Goal: Task Accomplishment & Management: Use online tool/utility

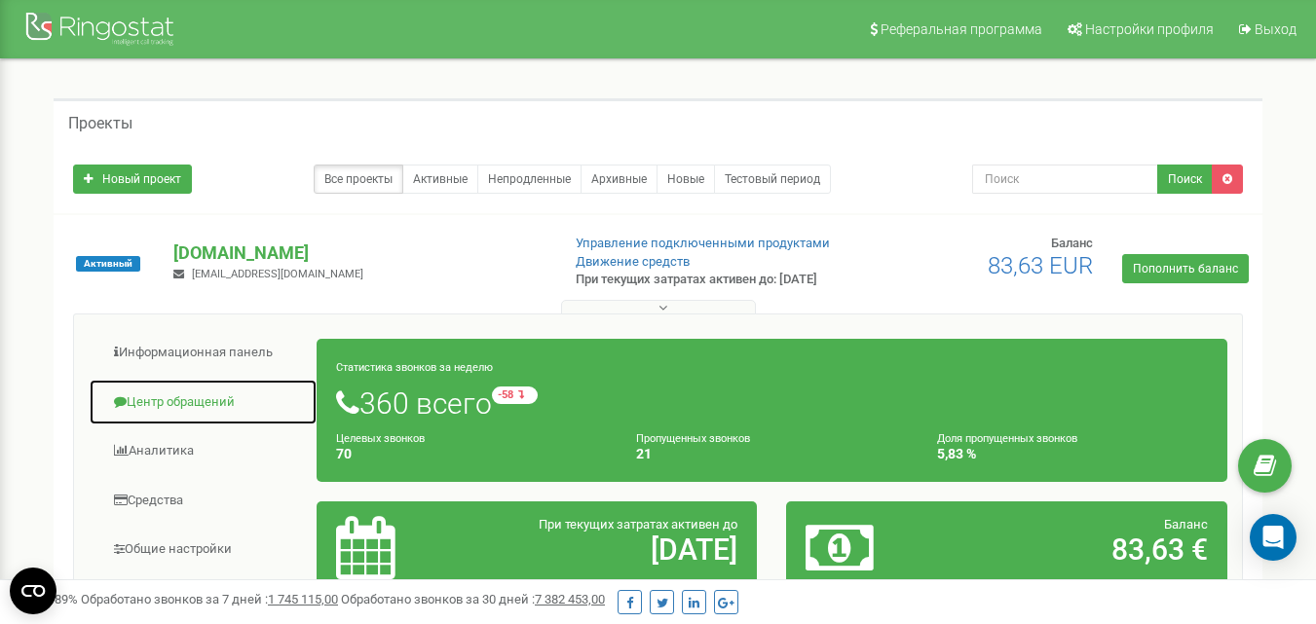
click at [205, 413] on link "Центр обращений" at bounding box center [203, 403] width 229 height 48
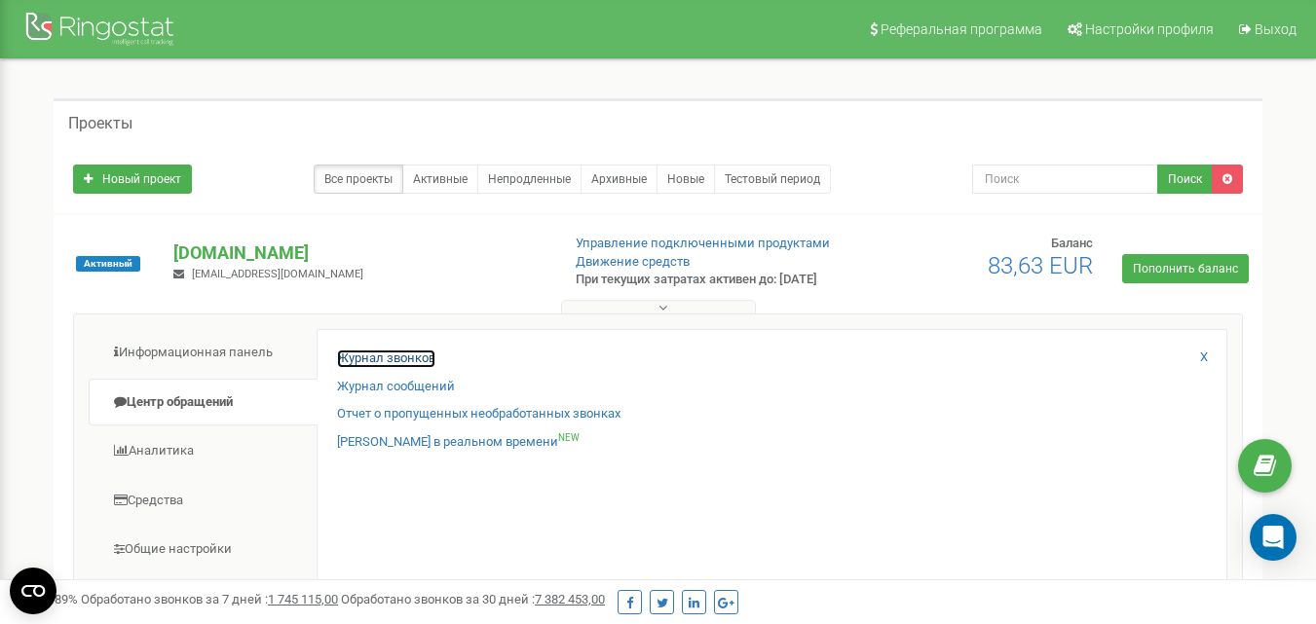
click at [405, 368] on link "Журнал звонков" at bounding box center [386, 359] width 98 height 19
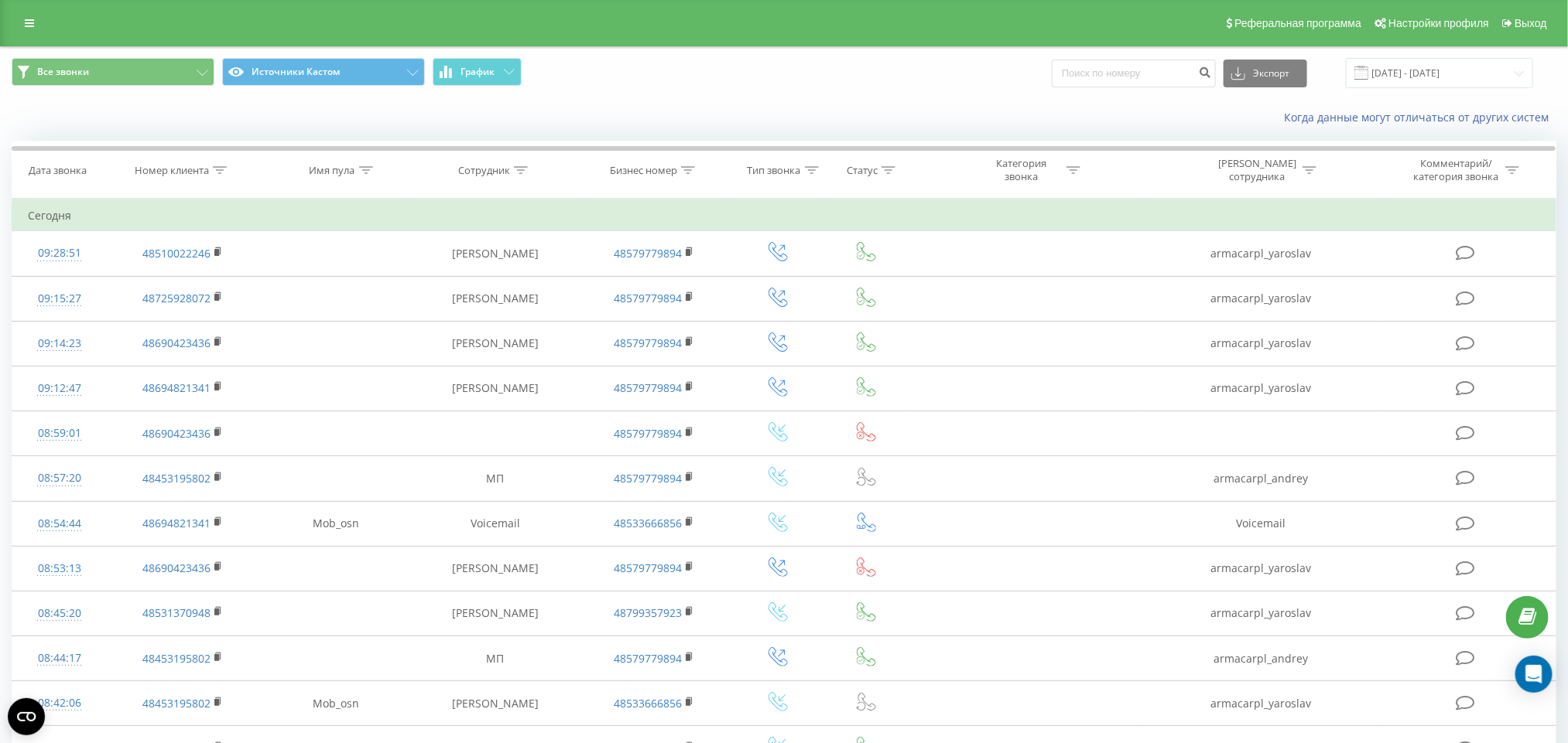
click at [1356, 75] on div "22.08.2025 - 22.09.2025" at bounding box center [1419, 73] width 226 height 30
click at [1368, 73] on span at bounding box center [1361, 73] width 14 height 14
click at [1138, 58] on div "Экспорт .csv .xls .xlsx 22.08.2025 - 22.09.2025" at bounding box center [1292, 73] width 481 height 30
click at [1140, 68] on input at bounding box center [1134, 73] width 164 height 28
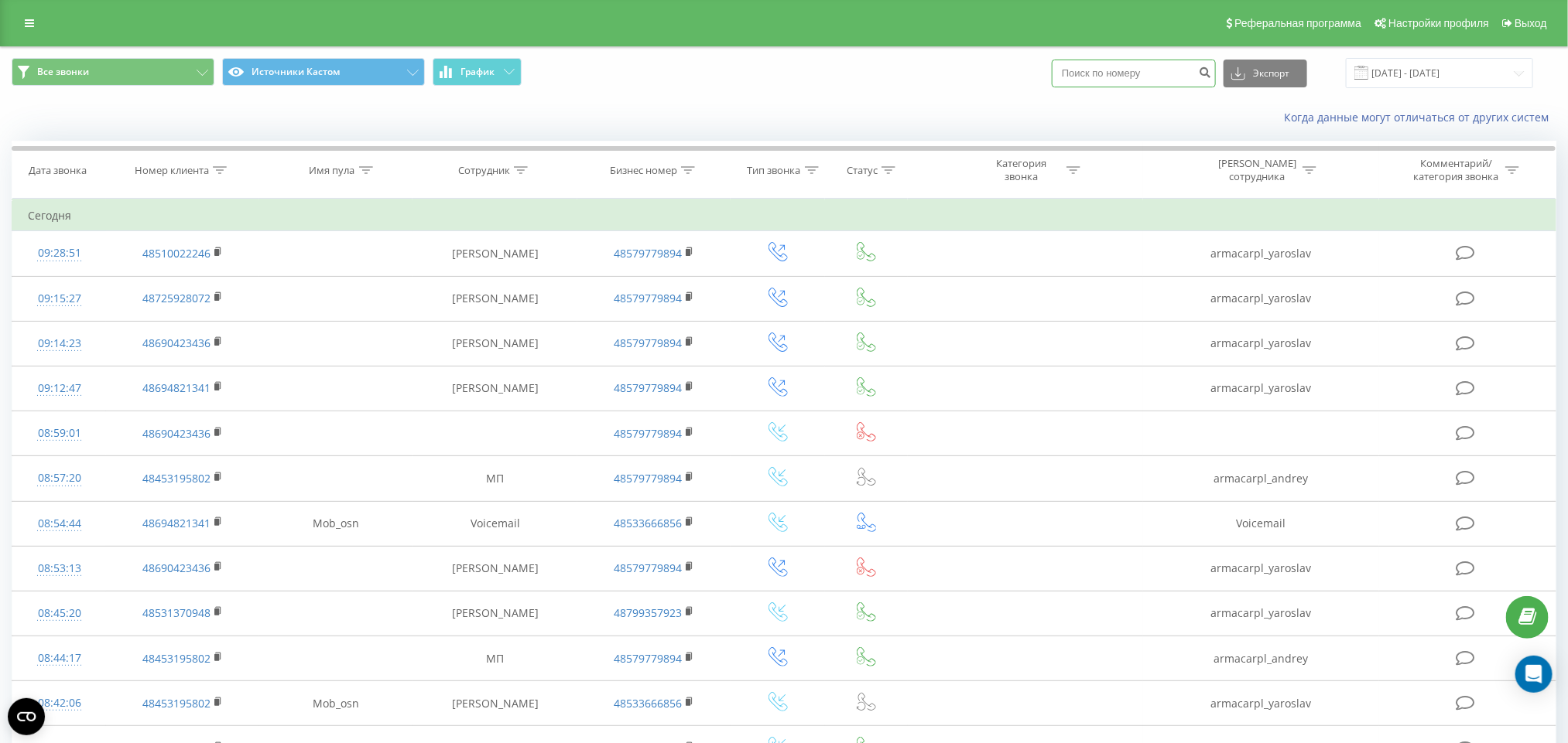
paste input "48690423436"
type input "48690423436"
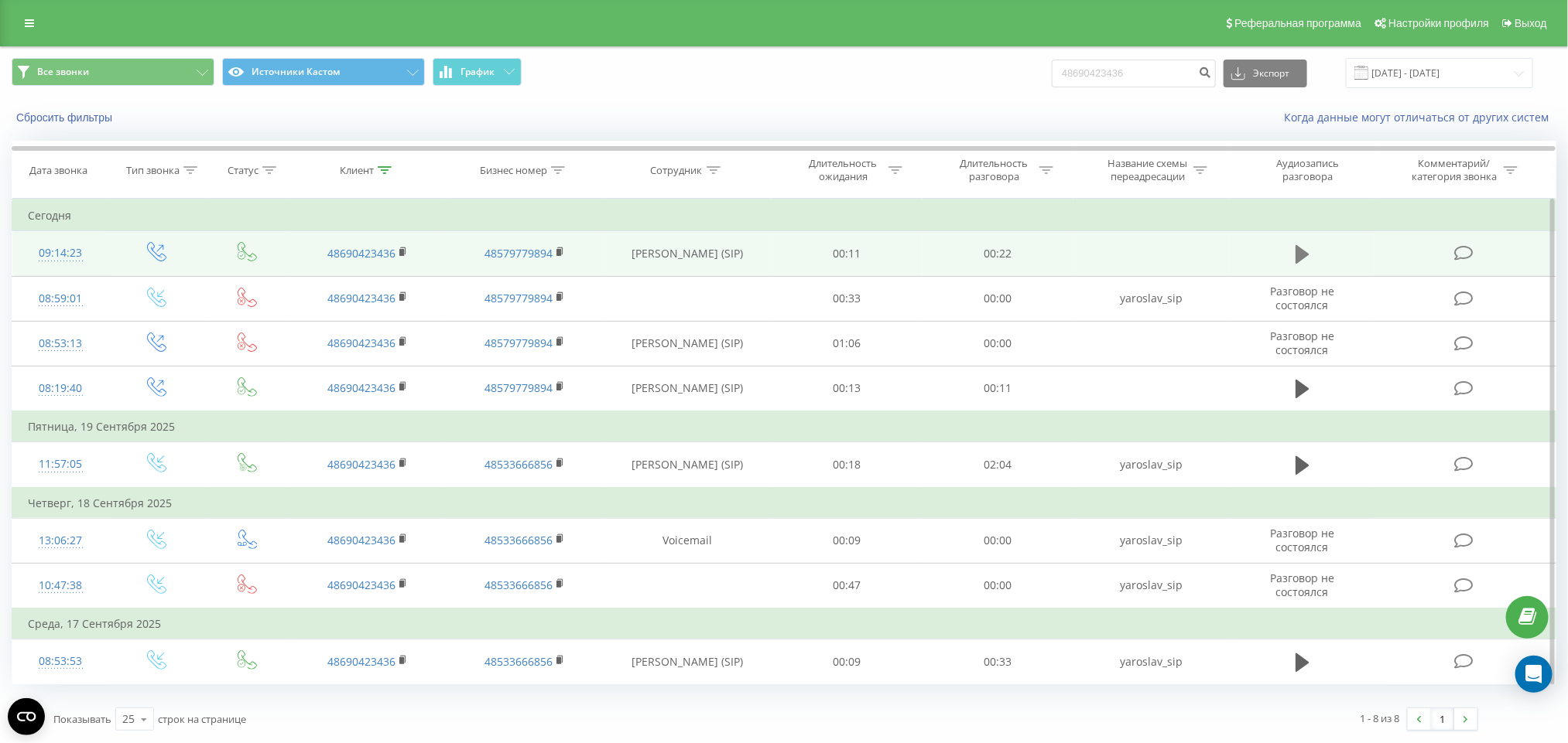
click at [1302, 249] on icon at bounding box center [1303, 254] width 14 height 21
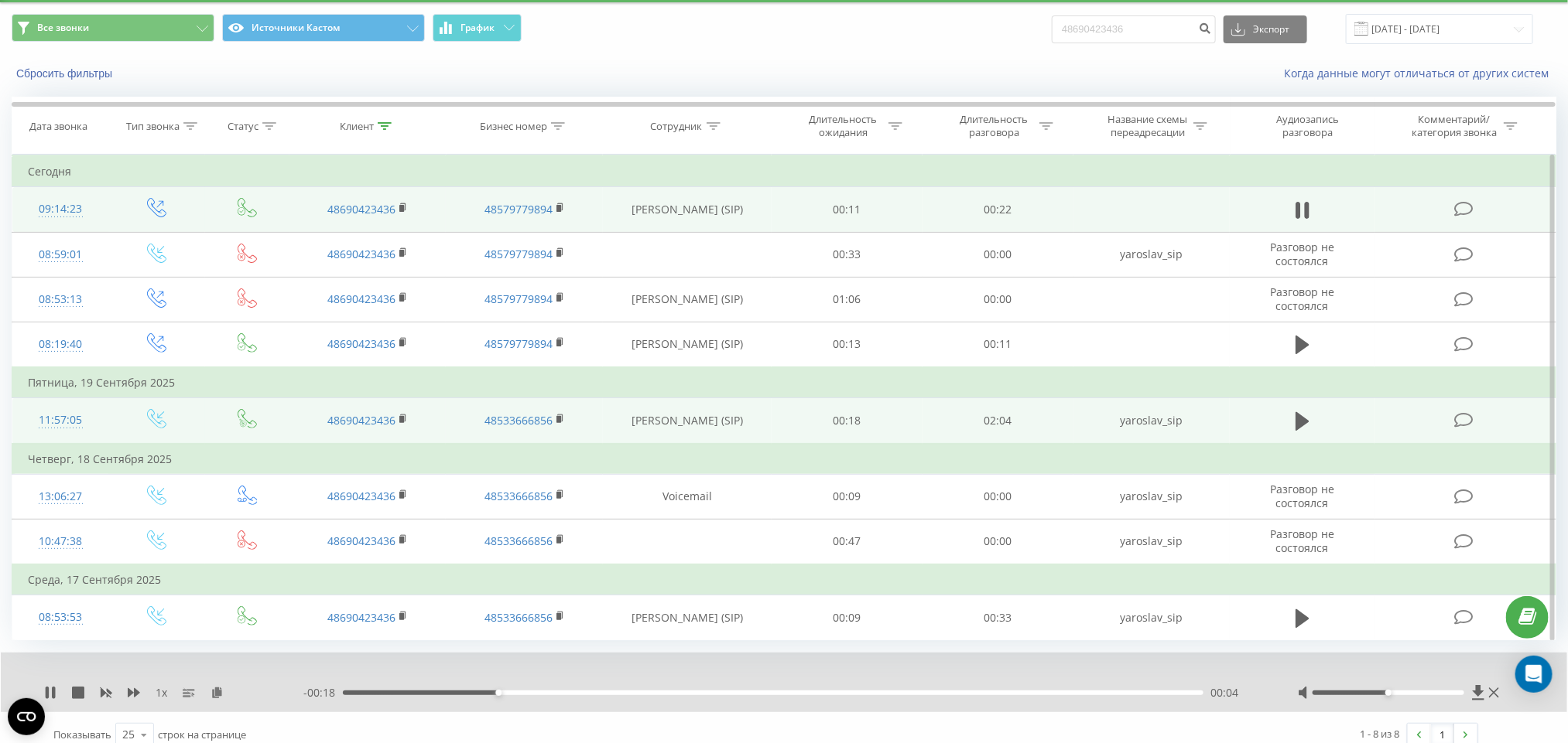
scroll to position [63, 0]
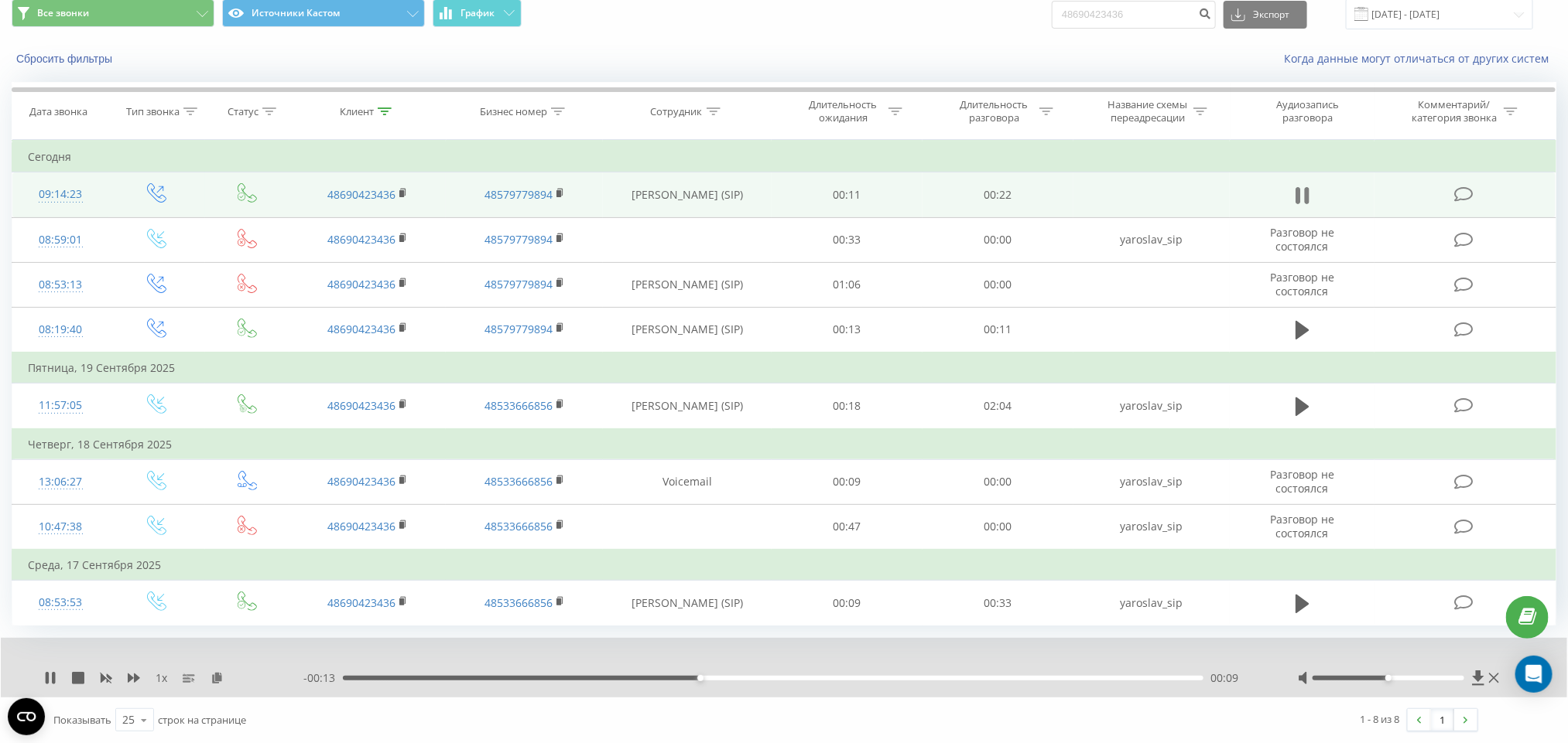
click at [1304, 191] on icon at bounding box center [1303, 195] width 14 height 21
